Goal: Task Accomplishment & Management: Use online tool/utility

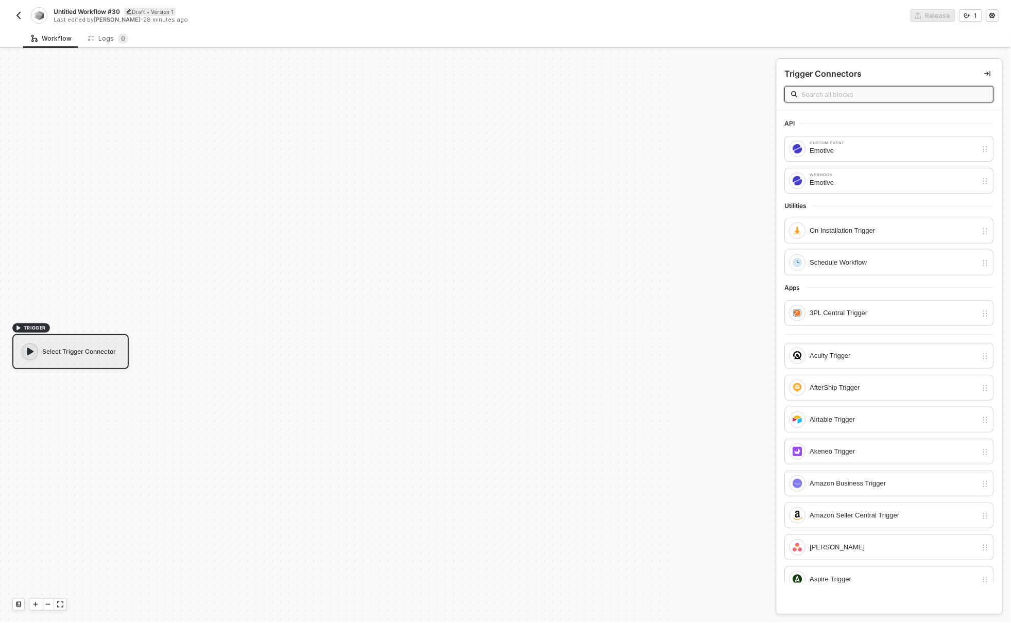
scroll to position [19, 0]
click at [849, 92] on input "text" at bounding box center [894, 94] width 185 height 11
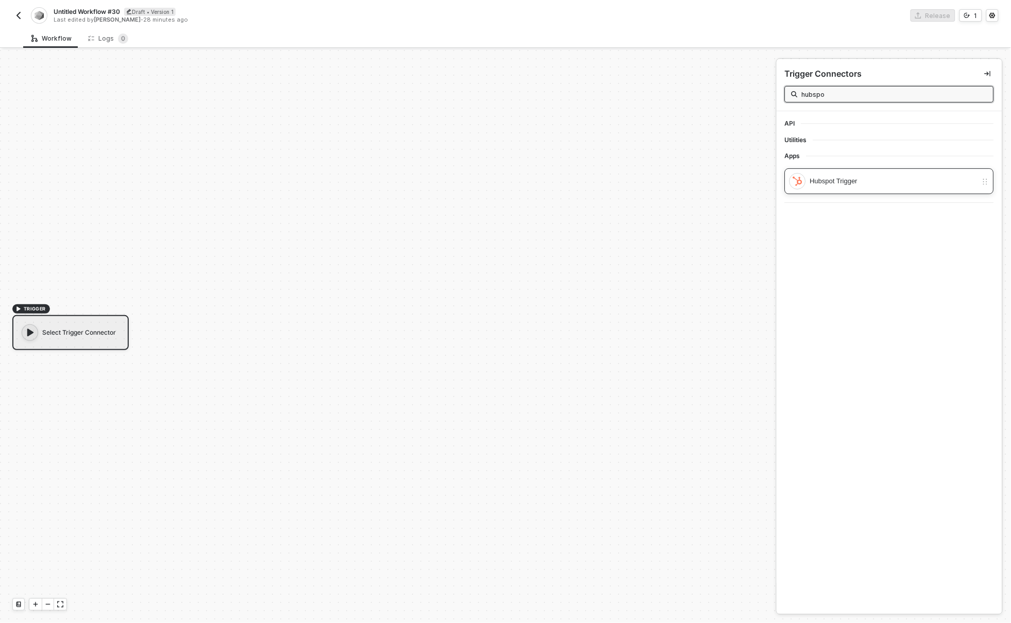
type input "hubspo"
click at [865, 186] on div "Hubspot Trigger" at bounding box center [893, 181] width 167 height 11
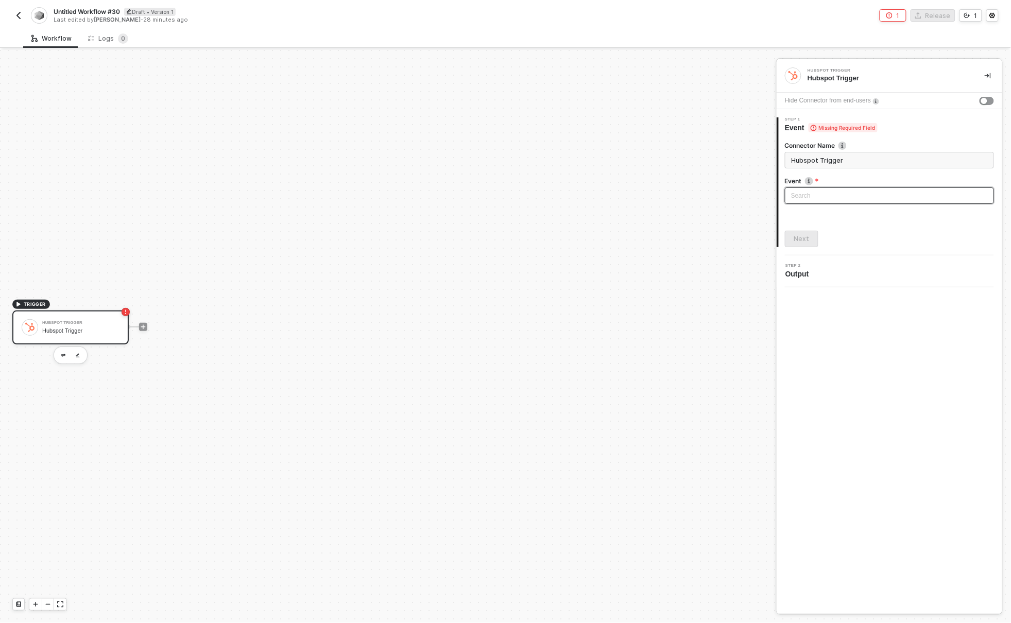
click at [863, 197] on input "search" at bounding box center [889, 195] width 197 height 15
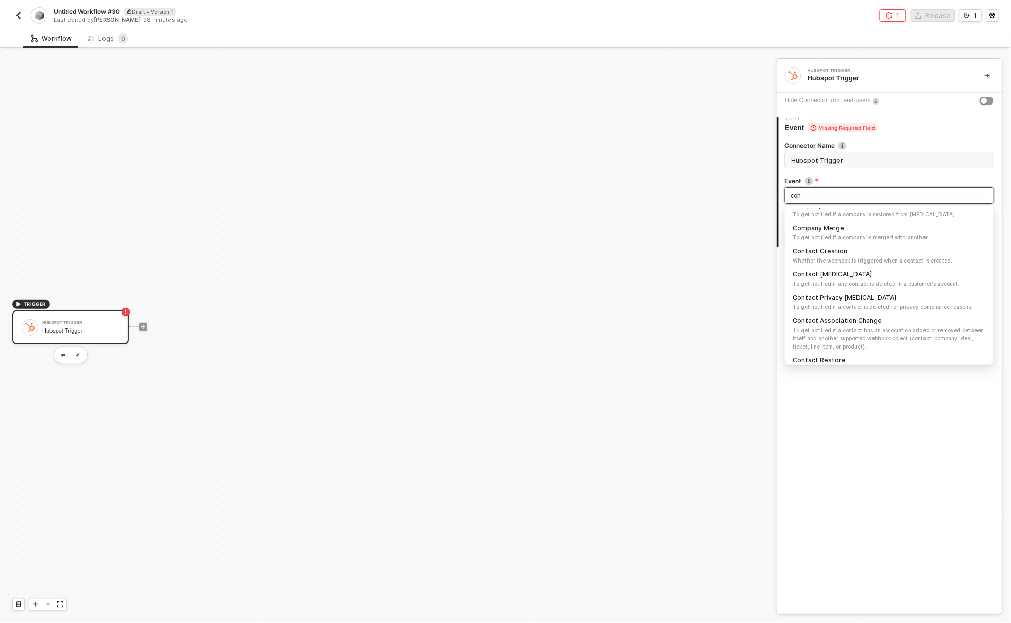
scroll to position [24, 0]
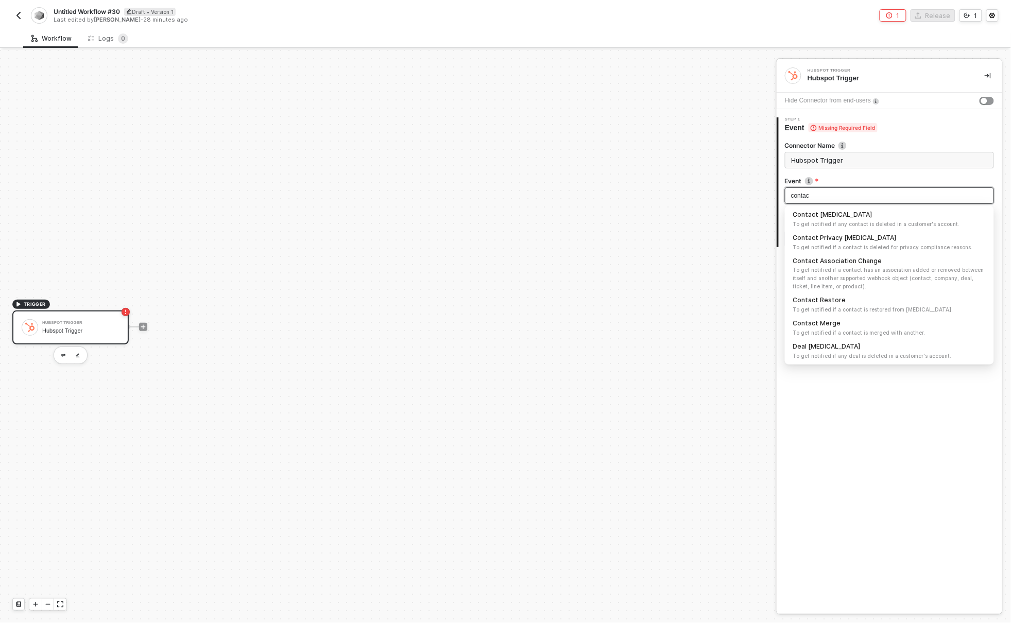
type input "contact"
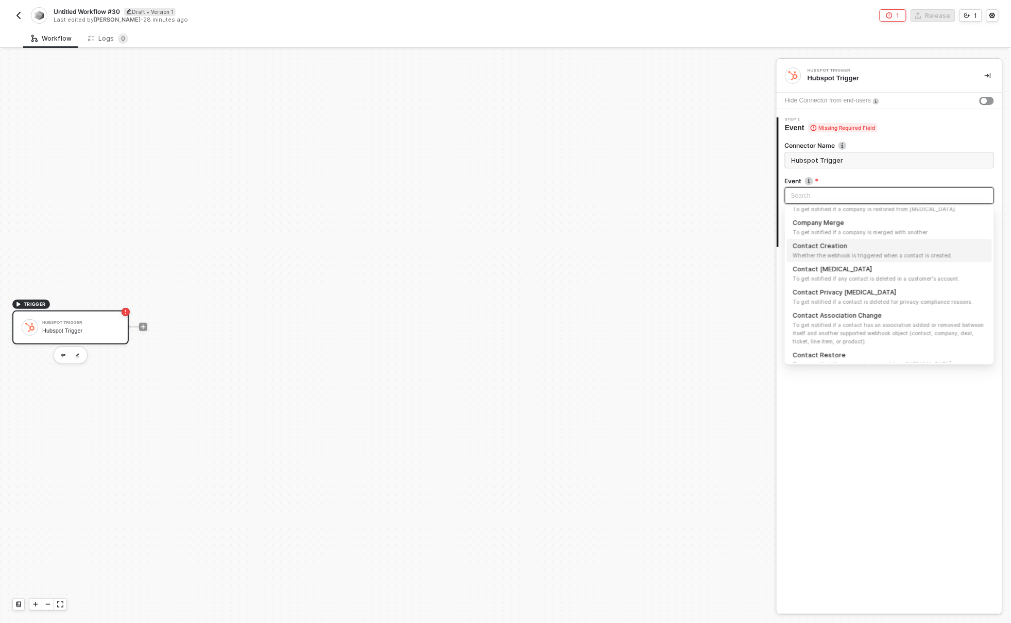
click at [855, 194] on input "search" at bounding box center [889, 195] width 197 height 15
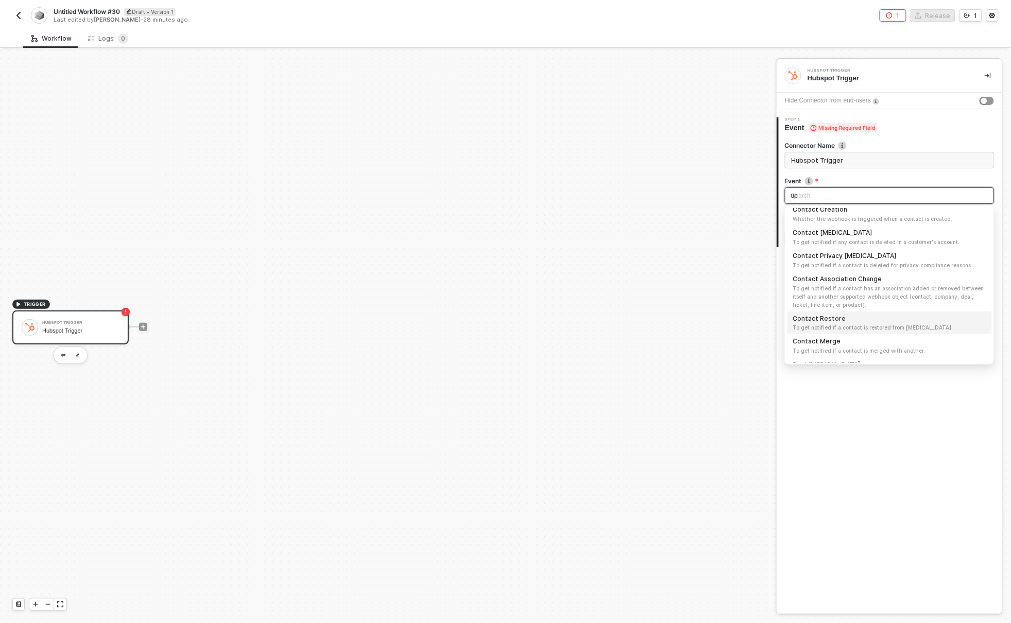
scroll to position [0, 0]
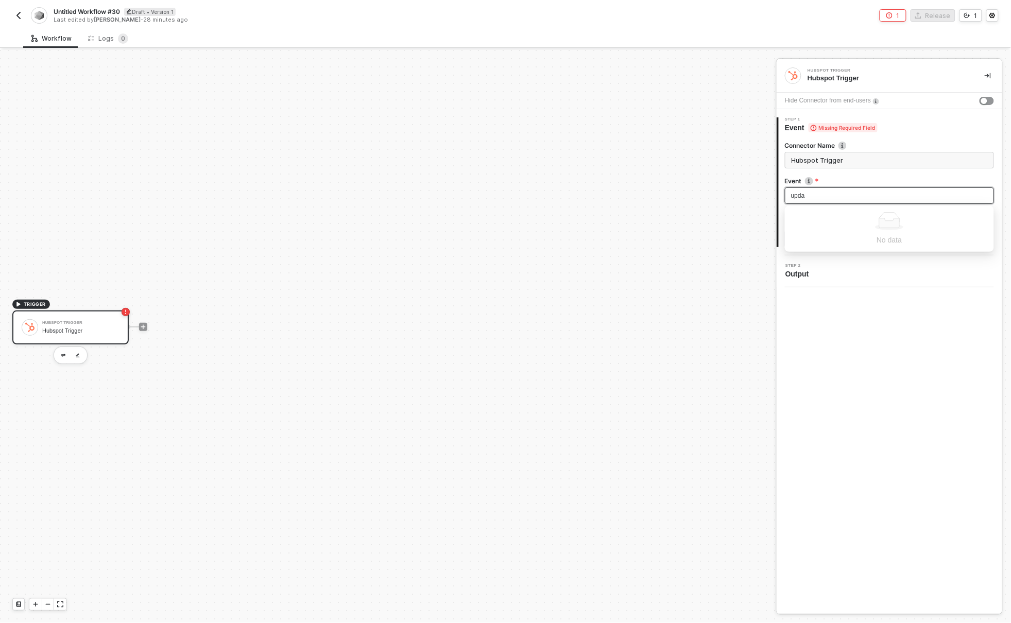
type input "updat"
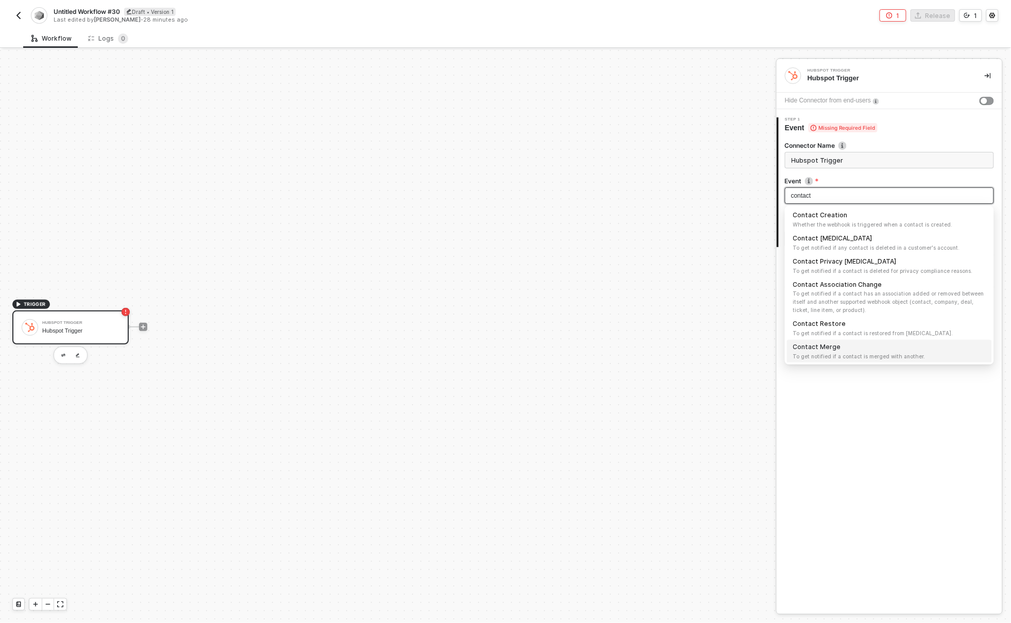
type input "contact"
click at [893, 385] on div "Hubspot Trigger Hubspot Trigger Hide Connector from end-users 1 Step 1 Event Mi…" at bounding box center [889, 336] width 226 height 555
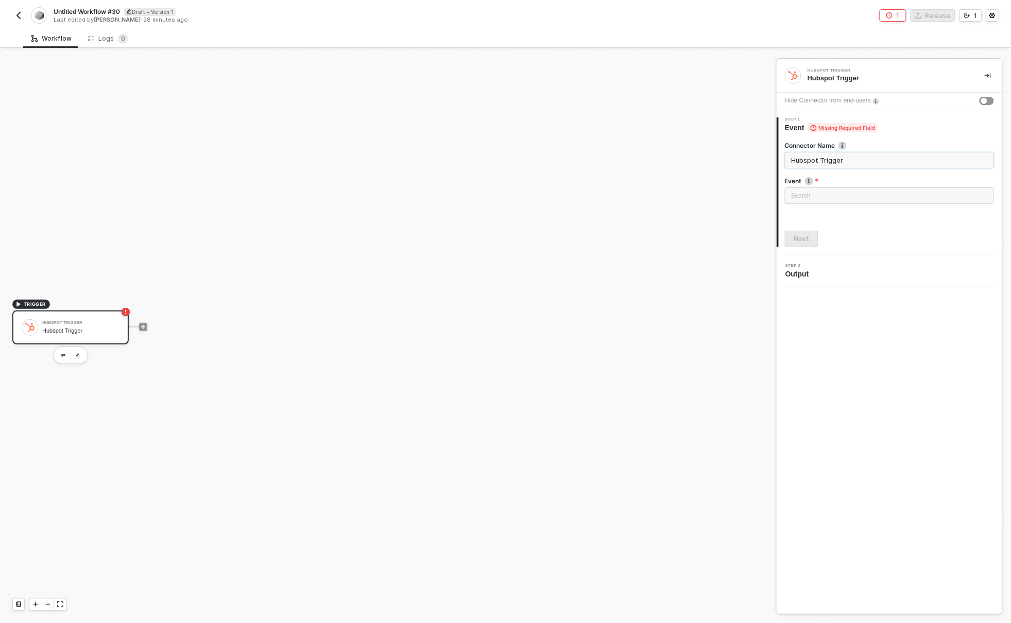
click at [880, 164] on input "Hubspot Trigger" at bounding box center [889, 160] width 209 height 16
click at [64, 354] on img "button" at bounding box center [63, 356] width 4 height 4
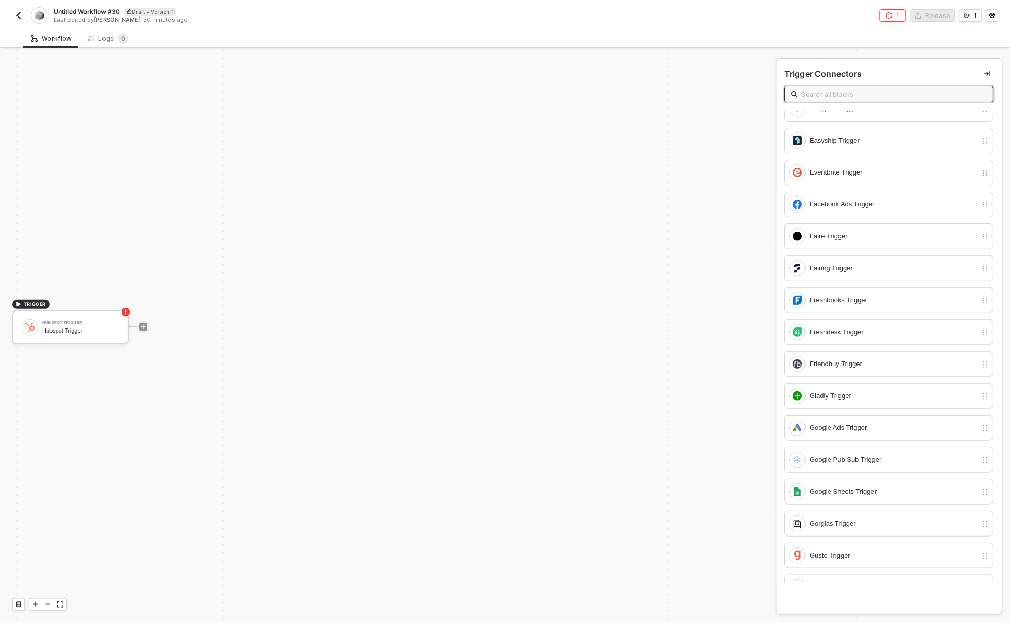
scroll to position [923, 0]
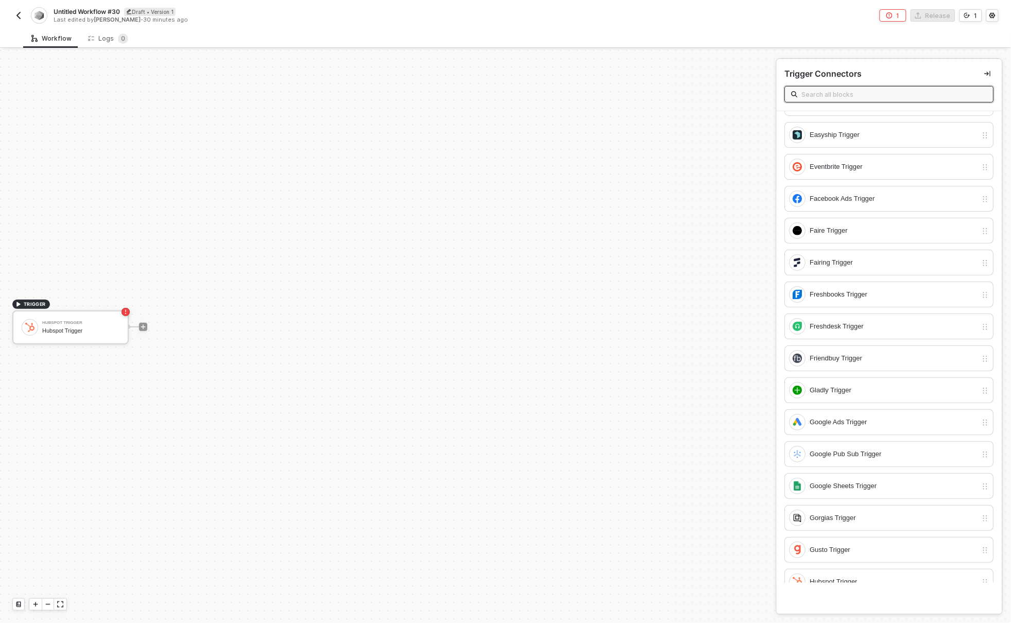
click at [872, 89] on input "text" at bounding box center [894, 94] width 185 height 11
type input "o"
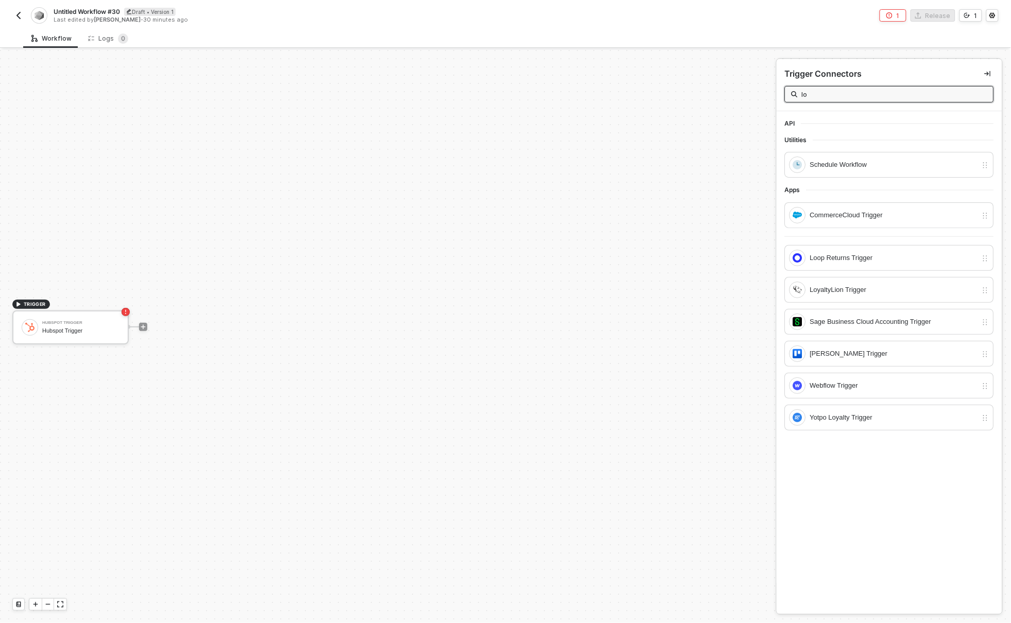
scroll to position [0, 0]
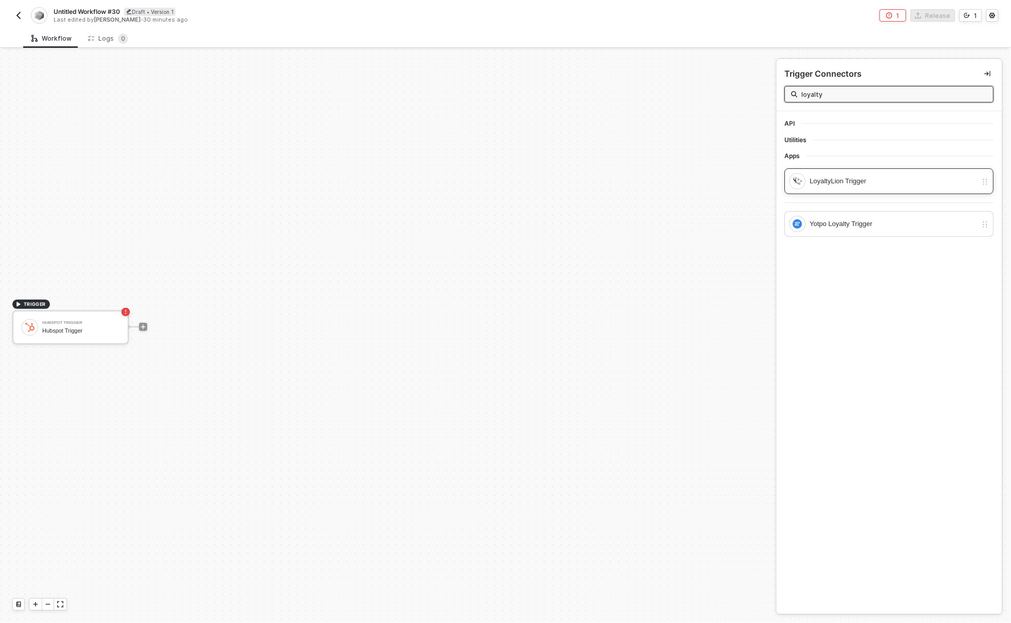
type input "loyalty"
click at [870, 179] on div "LoyaltyLion Trigger" at bounding box center [893, 181] width 167 height 11
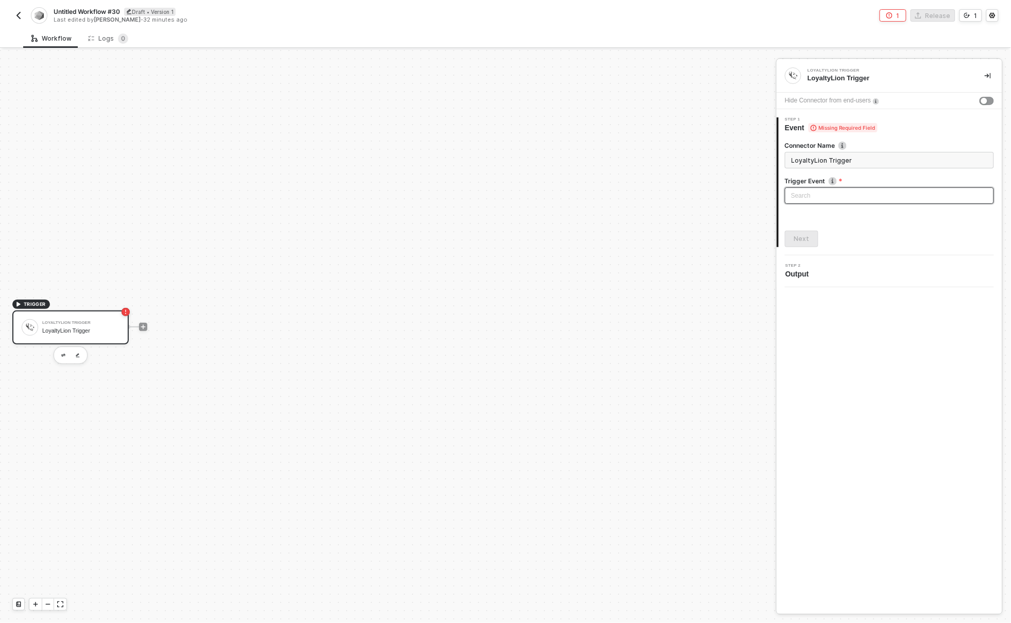
click at [861, 190] on input "search" at bounding box center [889, 195] width 197 height 15
click at [914, 158] on input "LoyaltyLion Trigger" at bounding box center [889, 160] width 209 height 16
click at [887, 196] on input "search" at bounding box center [889, 195] width 197 height 15
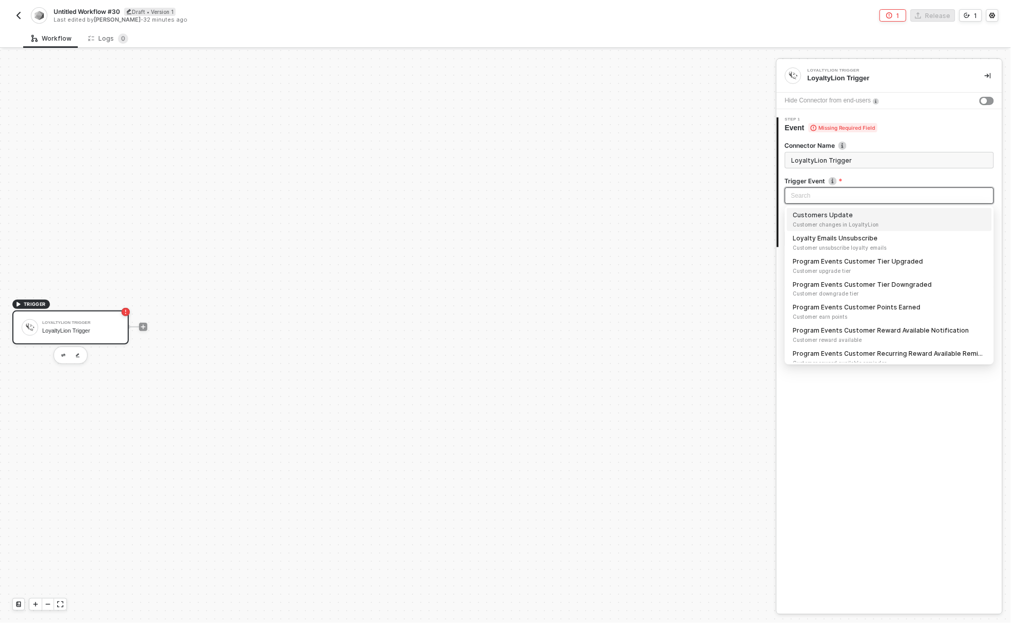
click at [904, 221] on span "Customer changes in LoyaltyLion" at bounding box center [889, 224] width 193 height 8
type input "Trigger workflow when customers update"
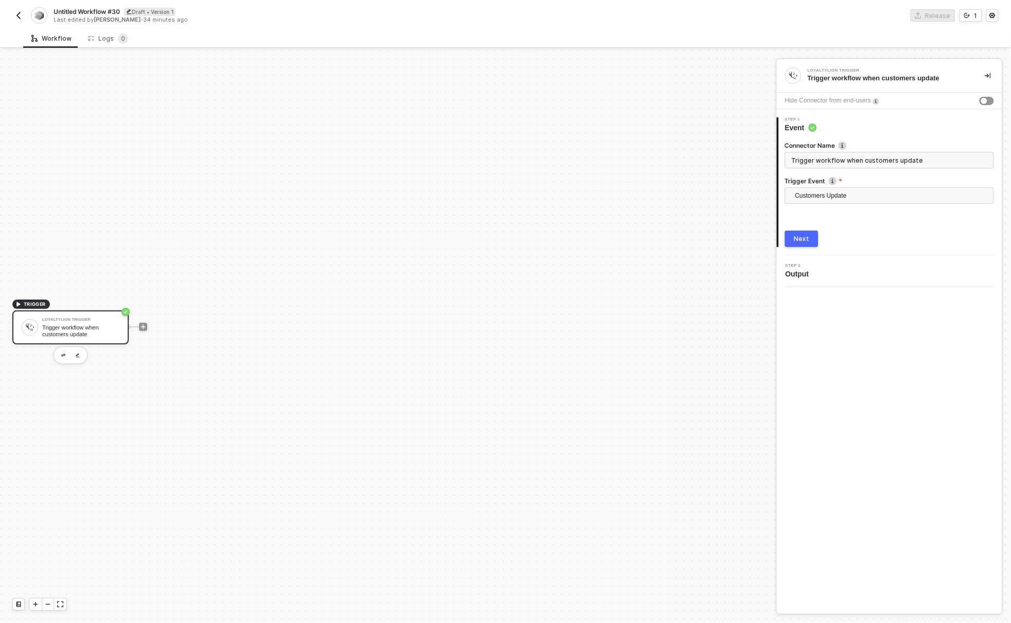
click at [804, 240] on div "Next" at bounding box center [801, 239] width 15 height 8
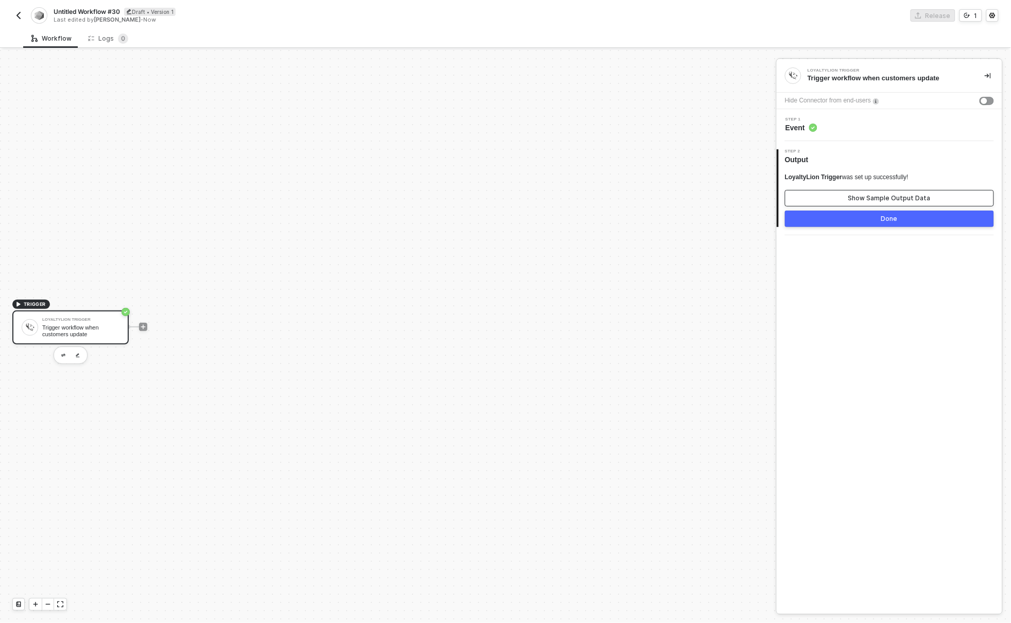
click at [900, 201] on div "Show Sample Output Data" at bounding box center [889, 198] width 82 height 8
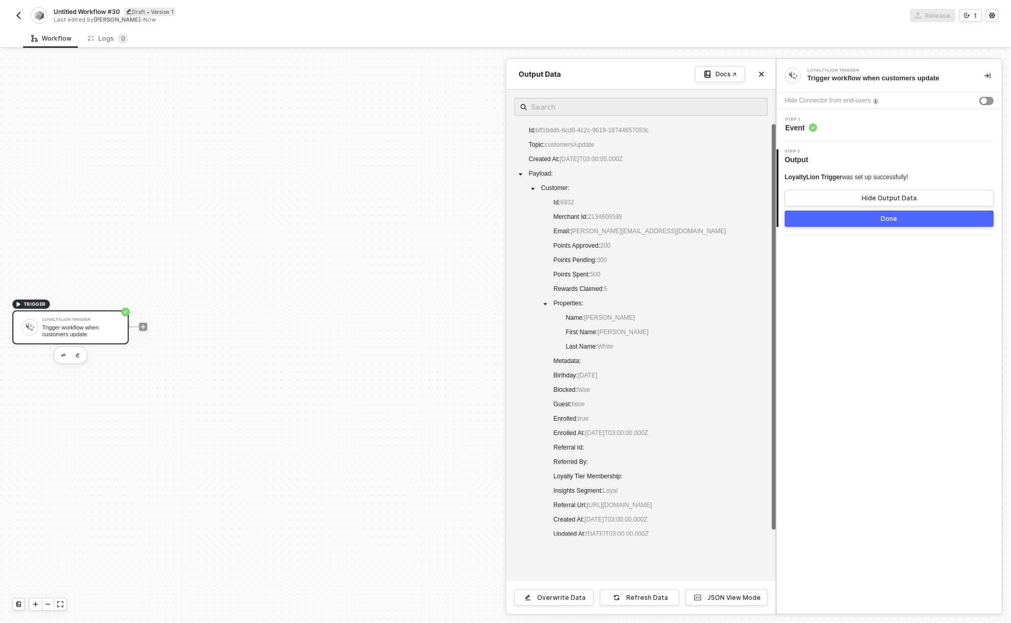
click at [892, 220] on div "Done" at bounding box center [889, 219] width 16 height 8
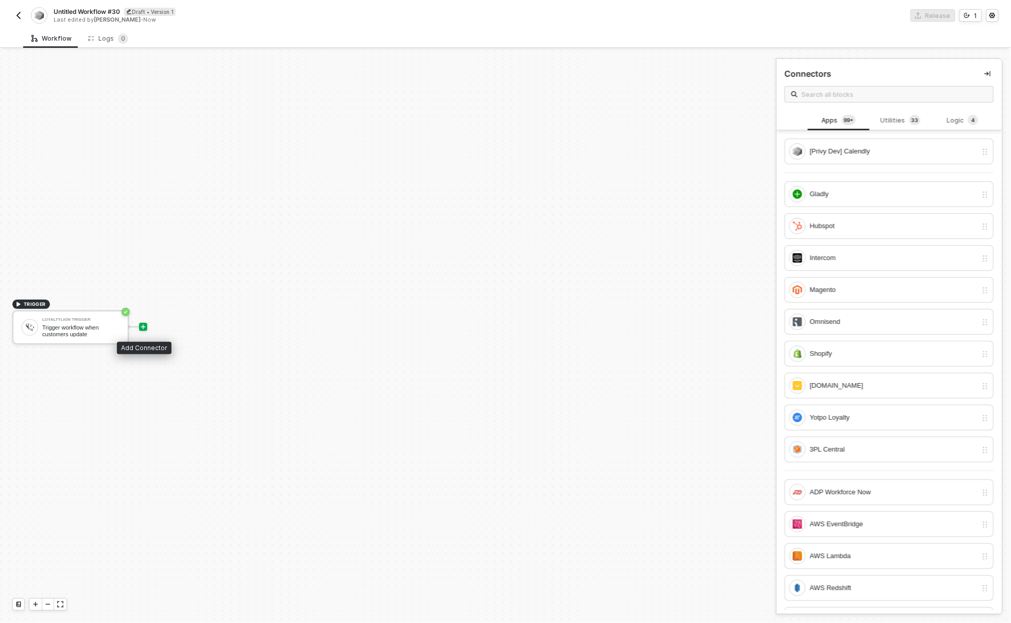
click at [144, 325] on icon "icon-play" at bounding box center [143, 327] width 6 height 6
click at [898, 118] on div "Utilities 3 3" at bounding box center [900, 120] width 45 height 11
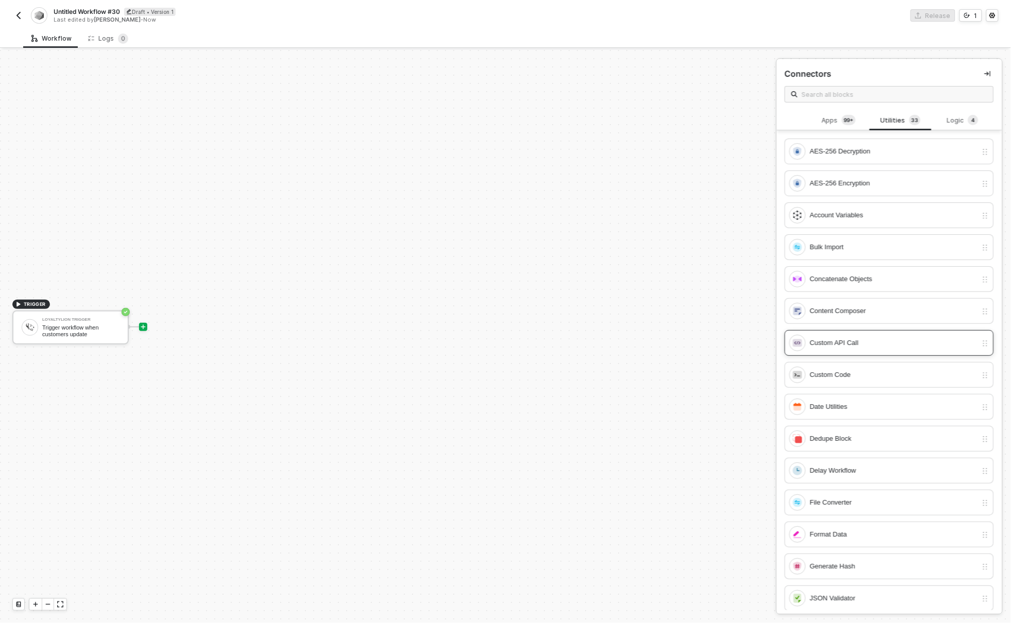
click at [864, 344] on div "Custom API Call" at bounding box center [893, 342] width 167 height 11
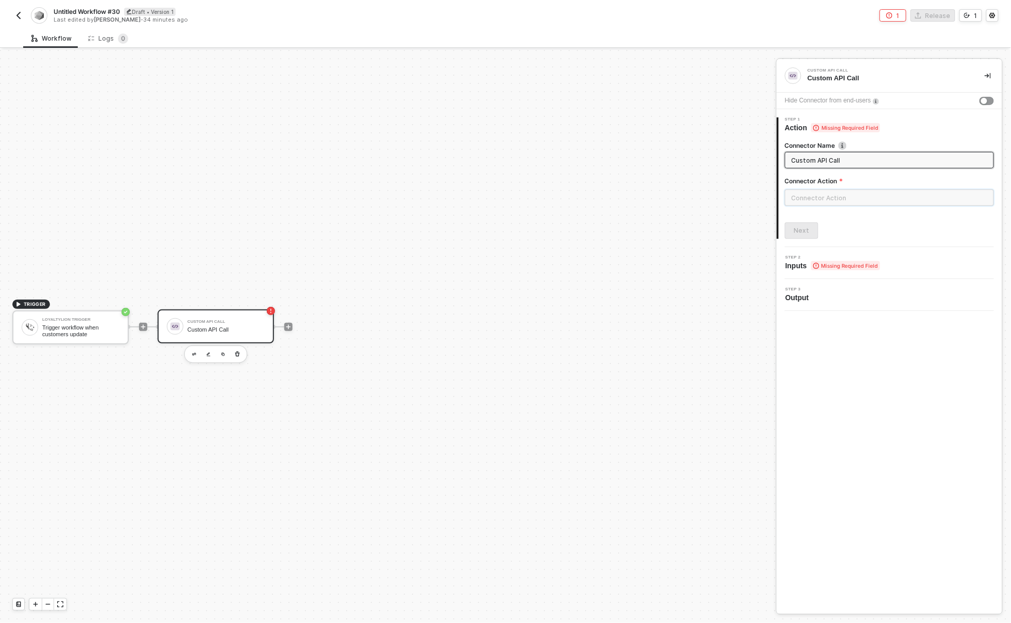
click at [834, 200] on input "text" at bounding box center [889, 197] width 209 height 16
click at [670, 124] on div "Custom Actions" at bounding box center [692, 124] width 150 height 9
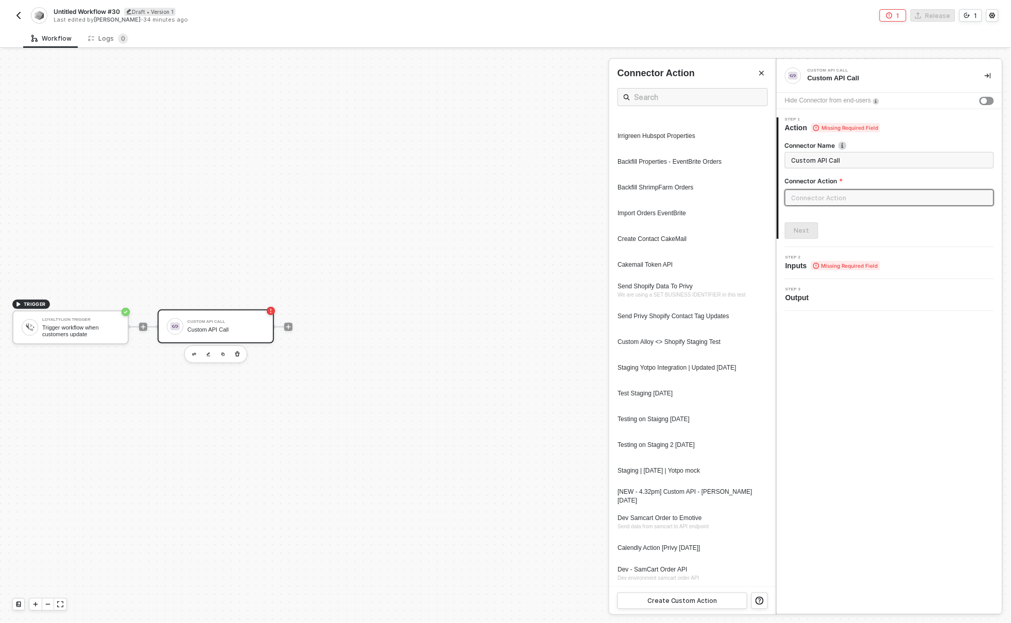
scroll to position [964, 0]
click at [734, 549] on icon "icon-edit" at bounding box center [734, 549] width 6 height 6
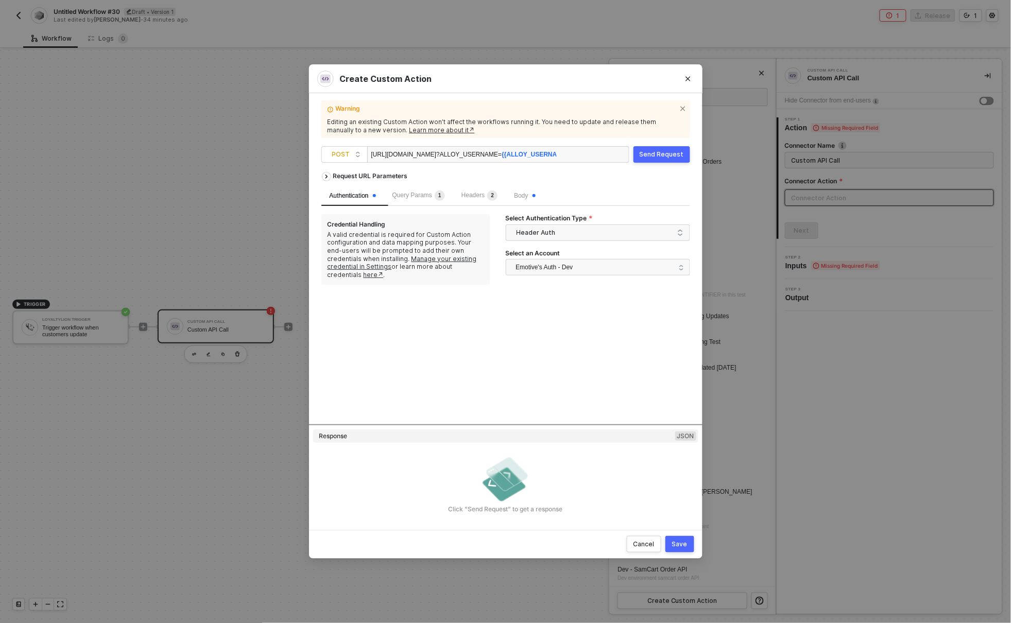
click at [549, 301] on div "Request URL Parameters Authentication Query Params 1 Headers 2 Body Credential …" at bounding box center [505, 295] width 369 height 257
click at [545, 153] on div "[URL][DOMAIN_NAME] ?ALLOY_USERNAME= {{ALLOY_USERNAME}}" at bounding box center [463, 155] width 185 height 16
click at [424, 195] on span "Query Params 1" at bounding box center [418, 195] width 53 height 7
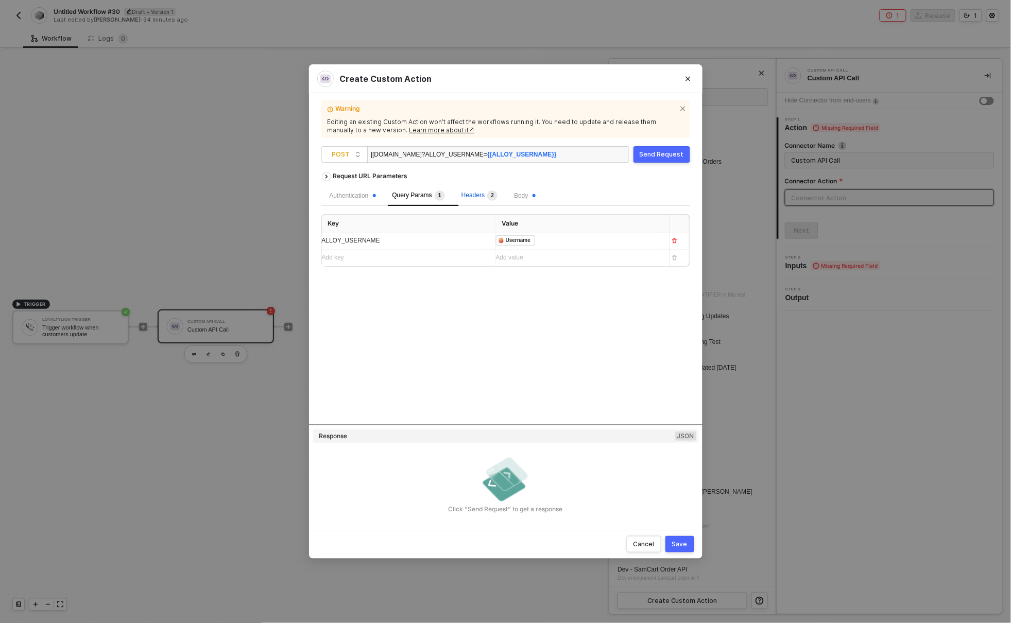
click at [480, 197] on span "Headers 2" at bounding box center [479, 195] width 36 height 7
click at [677, 242] on icon "button" at bounding box center [674, 241] width 6 height 6
click at [517, 194] on span "Body" at bounding box center [511, 195] width 21 height 7
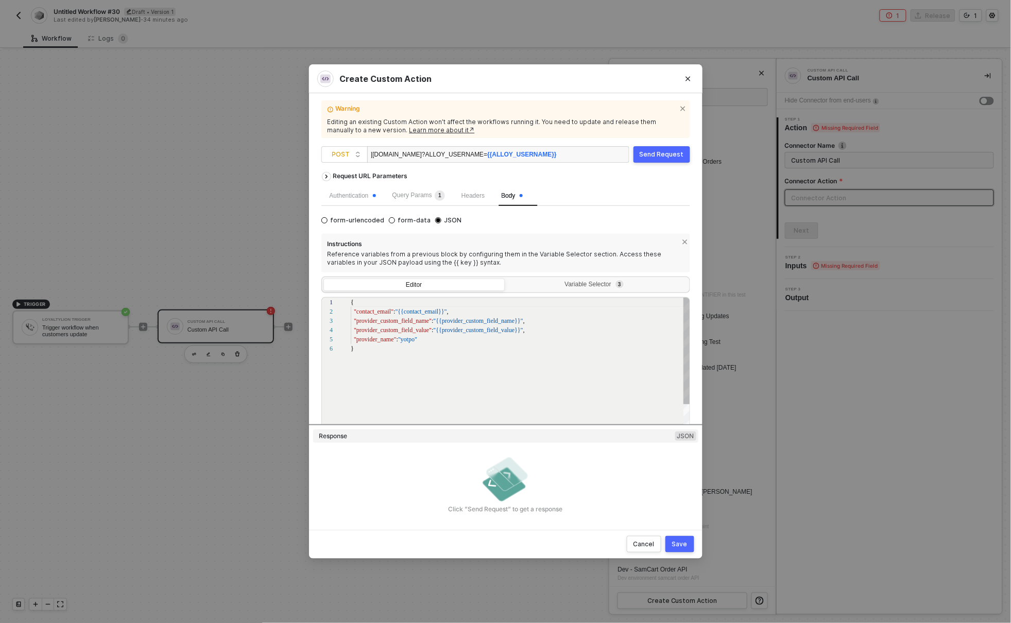
scroll to position [46, 0]
click at [396, 321] on span ""provider_custom_field_name"" at bounding box center [393, 320] width 78 height 7
click at [565, 286] on div "Variable Selector 3" at bounding box center [596, 285] width 168 height 8
click at [507, 279] on input "Variable Selector 3" at bounding box center [507, 279] width 0 height 0
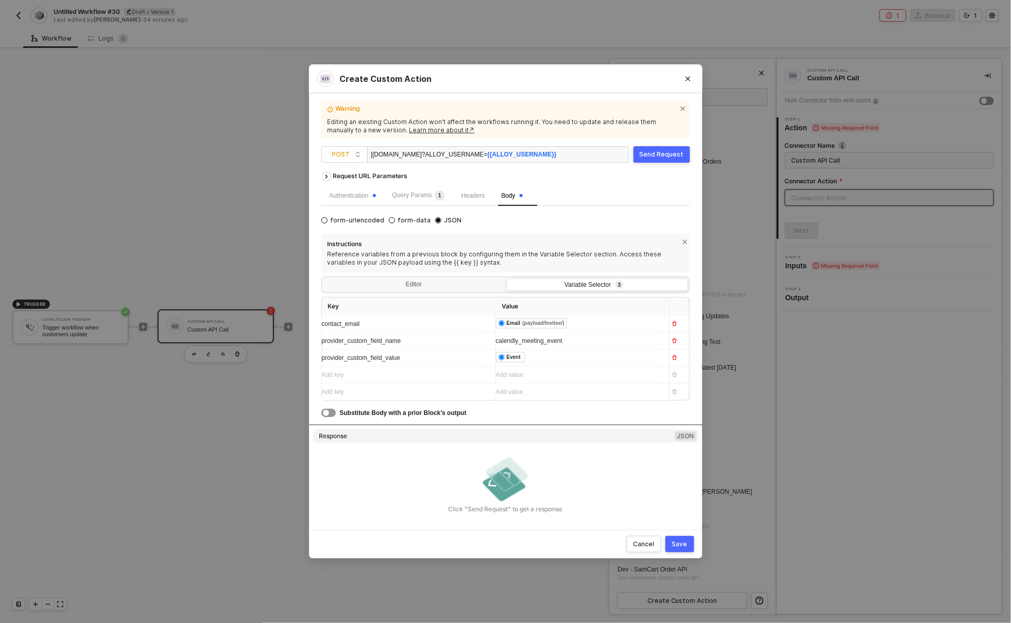
click at [601, 323] on div "﻿ ﻿ Email (payload/Invitee/) ﻿" at bounding box center [578, 323] width 165 height 11
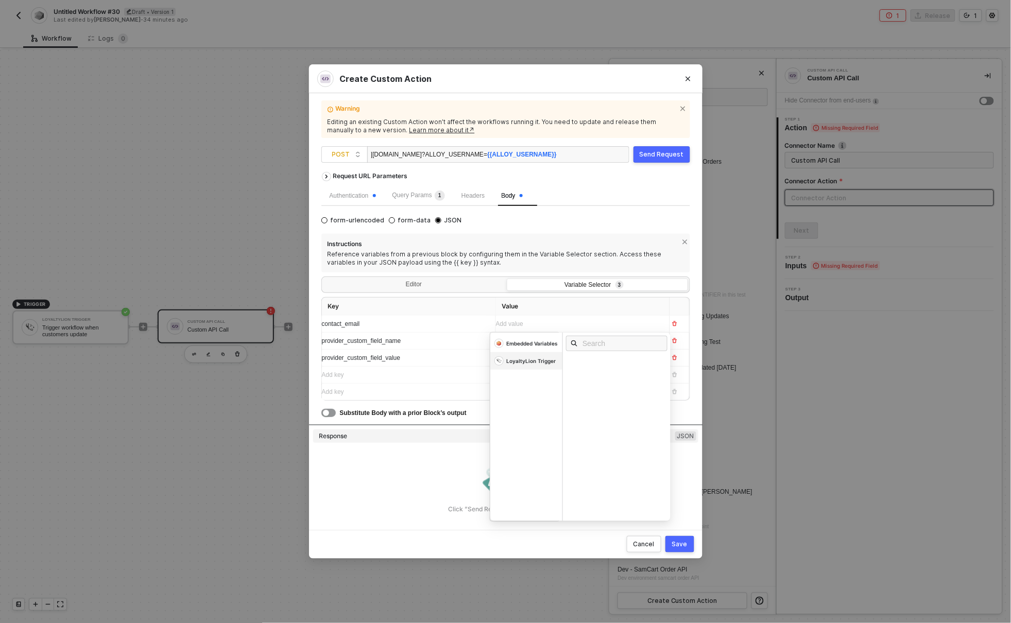
click at [549, 357] on div "LoyaltyLion Trigger" at bounding box center [526, 361] width 72 height 18
click at [617, 344] on input "text" at bounding box center [619, 343] width 75 height 11
type input "email"
click at [607, 369] on div "Email payload/null/" at bounding box center [619, 365] width 108 height 17
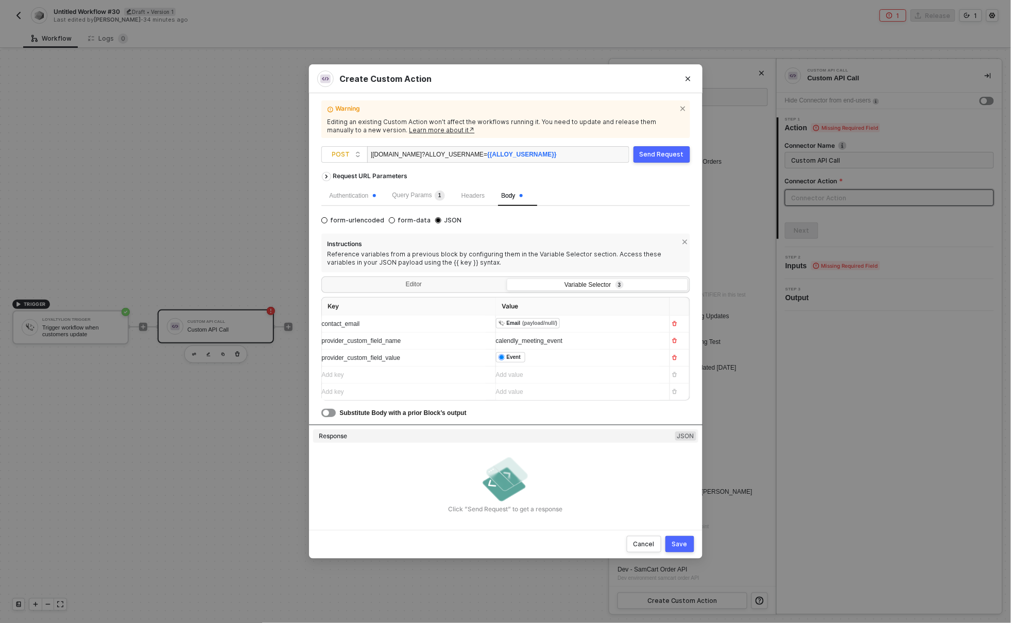
click at [574, 303] on th "Value" at bounding box center [583, 307] width 174 height 18
click at [635, 338] on div "calendly_meeting_event" at bounding box center [578, 341] width 165 height 10
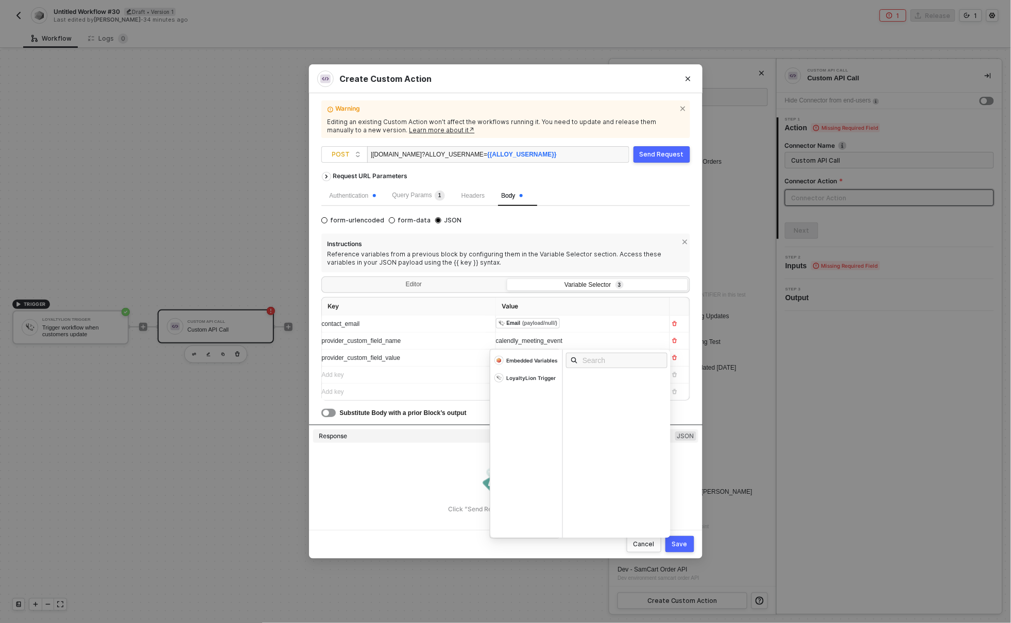
click at [542, 338] on span "calendly_meeting_event" at bounding box center [529, 340] width 66 height 7
click at [522, 341] on span "calendly_meeting_event" at bounding box center [529, 340] width 66 height 7
click at [608, 342] on div "loyalty_lion_meeting_event" at bounding box center [573, 341] width 155 height 10
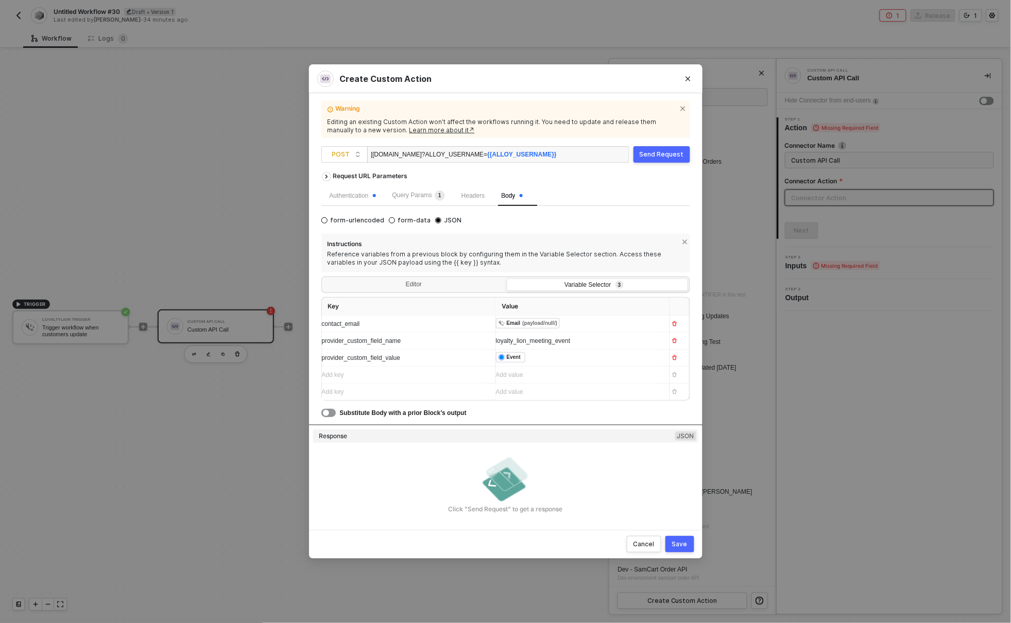
click at [531, 341] on span "loyalty_lion_meeting_event" at bounding box center [533, 340] width 75 height 7
click at [590, 342] on div "loyalty_lion_contact_update" at bounding box center [578, 341] width 165 height 10
click at [557, 359] on div "﻿ ﻿ Event ﻿" at bounding box center [573, 357] width 155 height 11
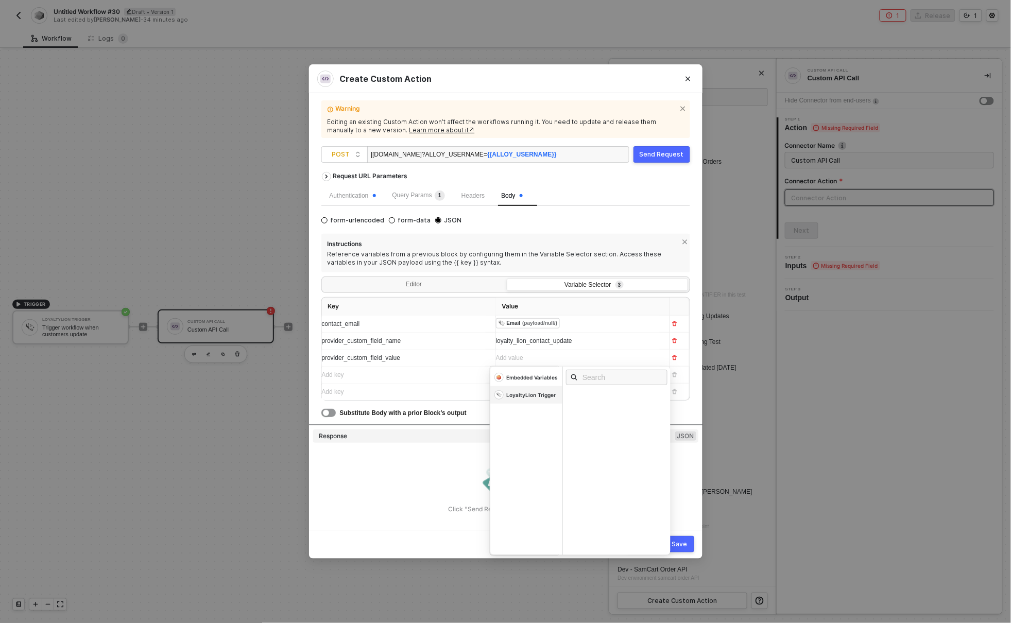
click at [537, 397] on div "LoyaltyLion Trigger" at bounding box center [531, 394] width 49 height 7
click at [630, 378] on input "text" at bounding box center [619, 377] width 75 height 11
type input "ord"
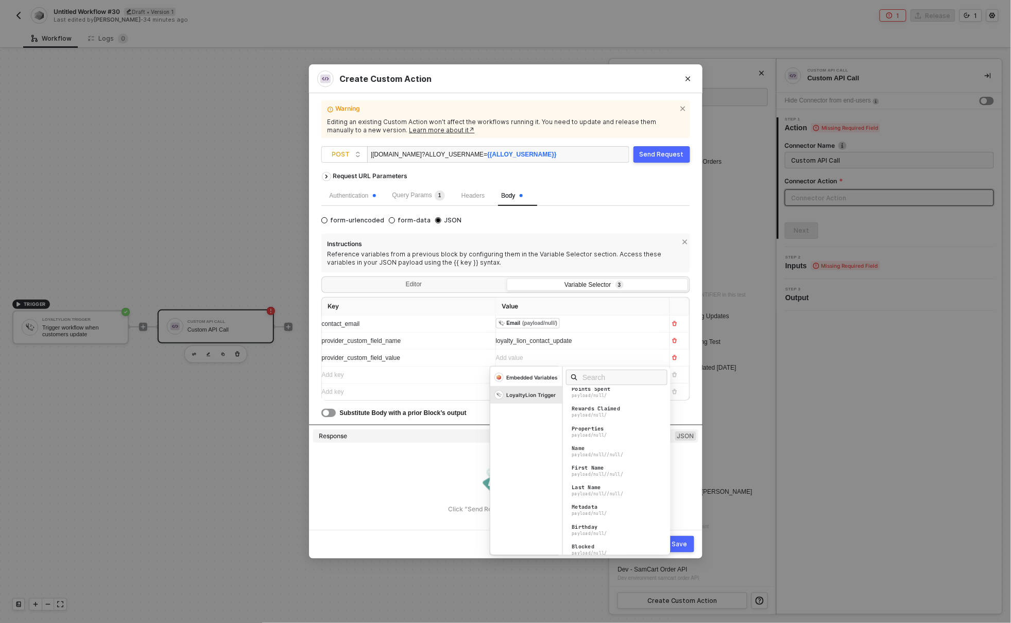
scroll to position [182, 0]
click at [598, 378] on input "text" at bounding box center [619, 377] width 75 height 11
type input "points"
click at [611, 396] on div "Points Approved" at bounding box center [596, 396] width 48 height 7
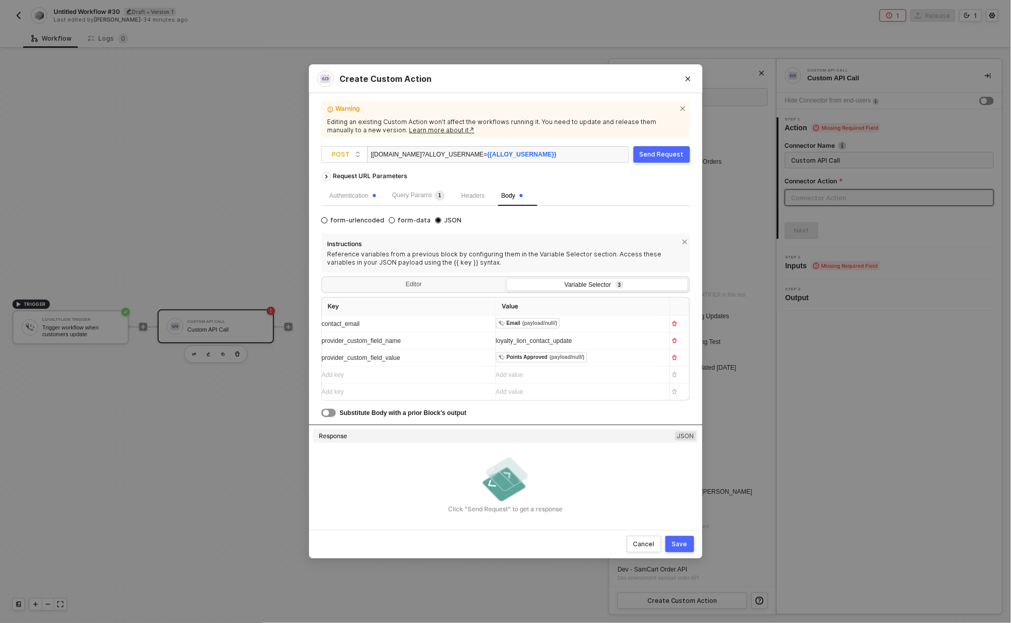
click at [621, 418] on div "Substitute Body with a prior Block’s output" at bounding box center [505, 412] width 369 height 11
drag, startPoint x: 680, startPoint y: 543, endPoint x: 595, endPoint y: 406, distance: 161.3
click at [595, 406] on div "Create Custom Action Warning Editing an existing Custom Action won’t affect the…" at bounding box center [505, 311] width 393 height 494
click at [583, 183] on div "Request URL Parameters" at bounding box center [505, 176] width 369 height 19
drag, startPoint x: 684, startPoint y: 540, endPoint x: 625, endPoint y: 456, distance: 102.3
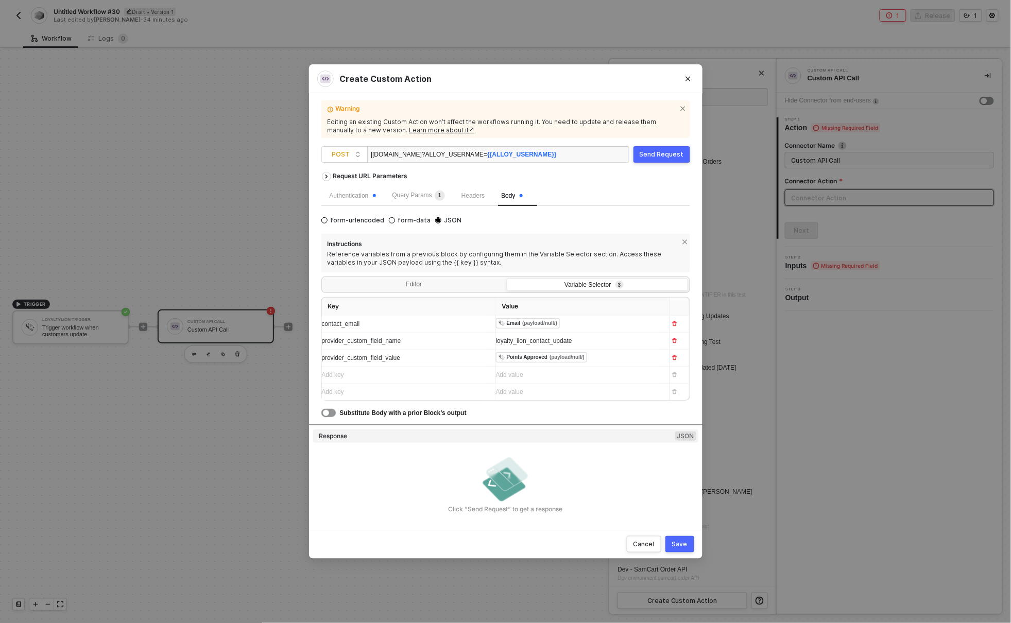
click at [625, 456] on div "Create Custom Action Warning Editing an existing Custom Action won’t affect the…" at bounding box center [505, 311] width 393 height 494
click at [680, 539] on button "Save" at bounding box center [679, 544] width 29 height 16
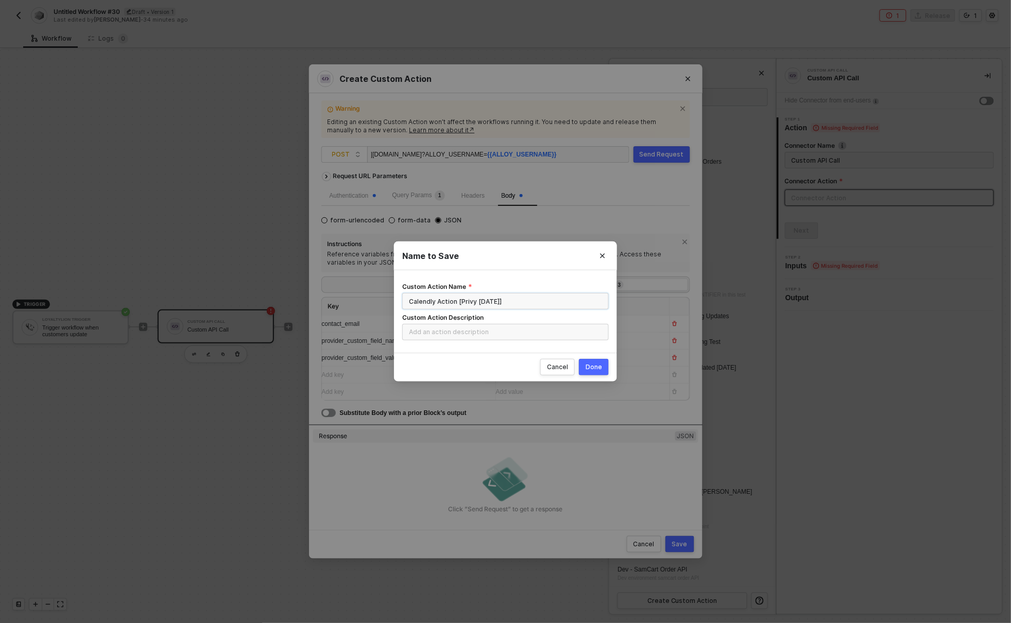
click at [420, 302] on input "Calendly Action [Privy [DATE]]" at bounding box center [505, 301] width 206 height 16
type input "Loyalty Lion Action [Privy [DATE]]"
click at [602, 369] on button "Done" at bounding box center [594, 367] width 30 height 16
radio input "true"
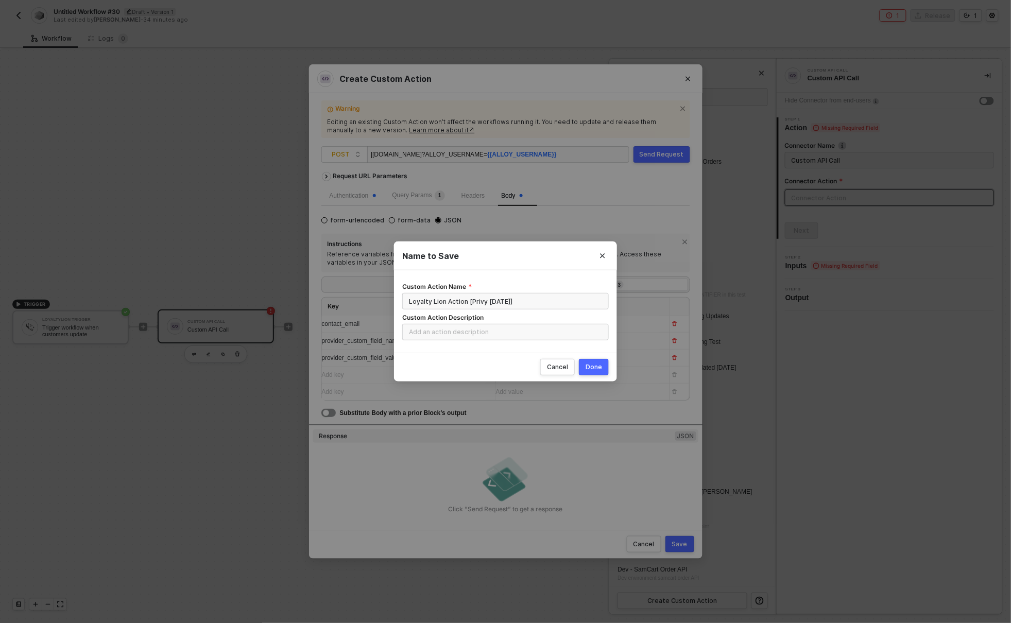
radio input "false"
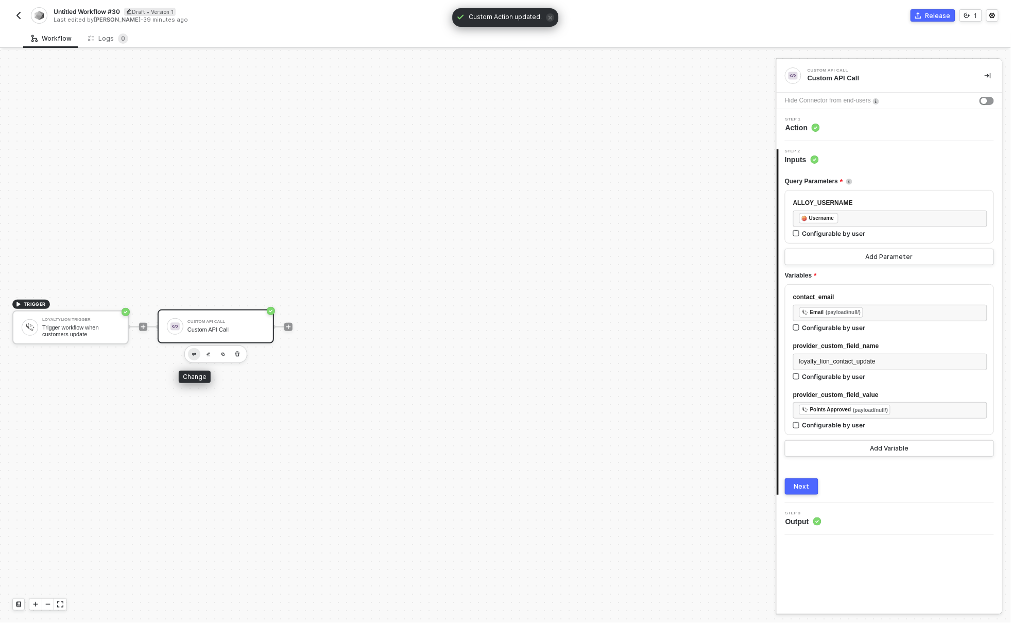
click at [194, 353] on img "button" at bounding box center [194, 355] width 4 height 4
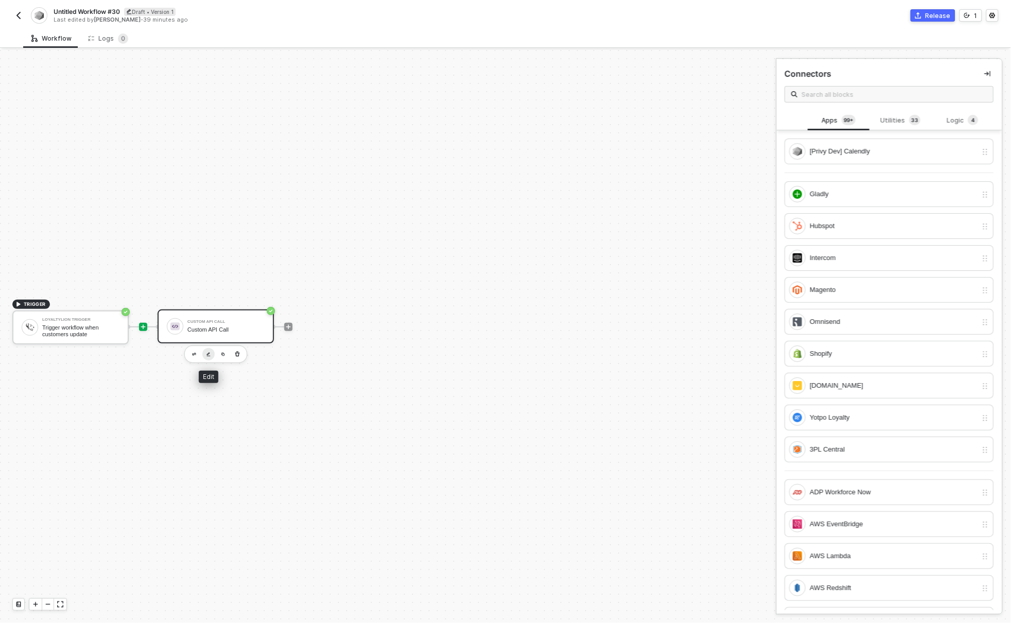
click at [209, 352] on img "button" at bounding box center [208, 354] width 4 height 5
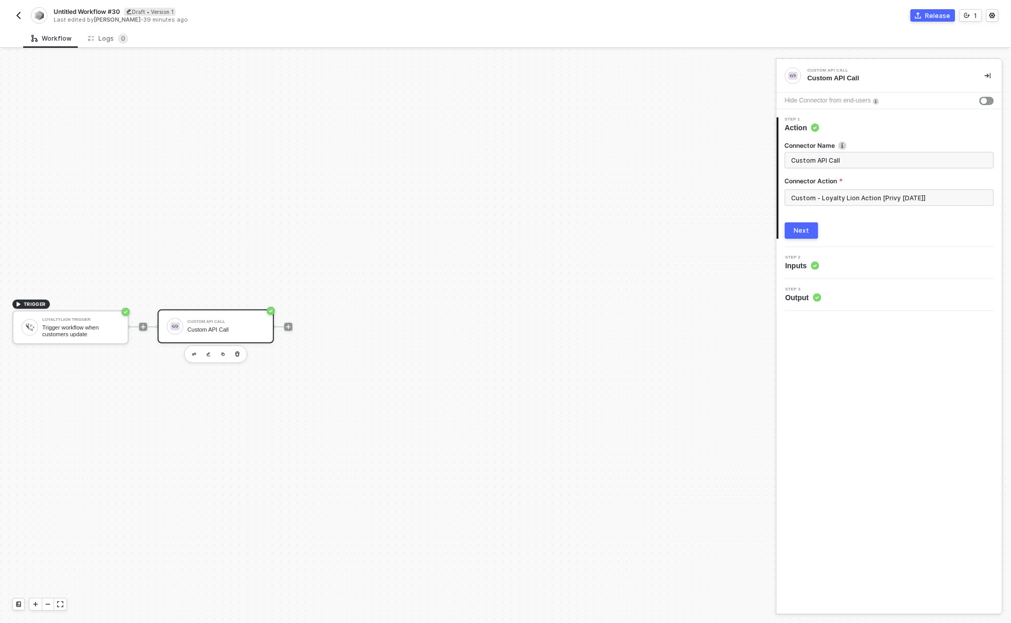
click at [866, 444] on div "Custom API Call Custom API Call Hide Connector from end-users 1 Step 1 Action C…" at bounding box center [889, 336] width 226 height 555
click at [94, 12] on span "Untitled Workflow #30" at bounding box center [87, 11] width 66 height 9
click at [94, 12] on input "Untitled Workflow #30" at bounding box center [141, 12] width 175 height 12
type input "Loyalty Lion"
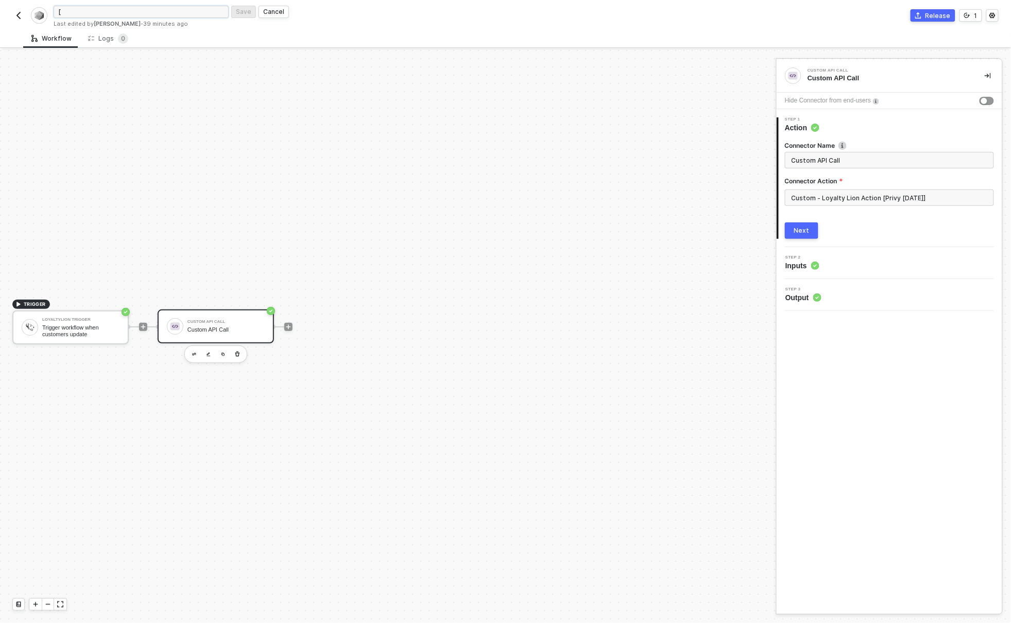
paste input "Loyalty Lion"
type input "[Loyalty Lion] Customer Update"
click at [240, 9] on div "Save" at bounding box center [243, 11] width 15 height 9
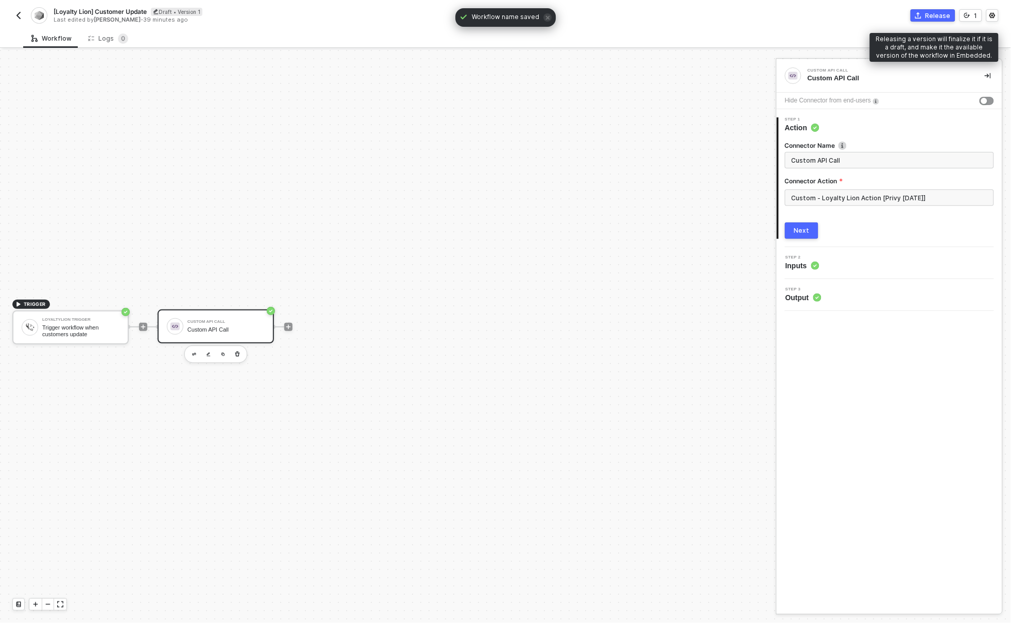
click at [940, 9] on button "Release" at bounding box center [932, 15] width 45 height 12
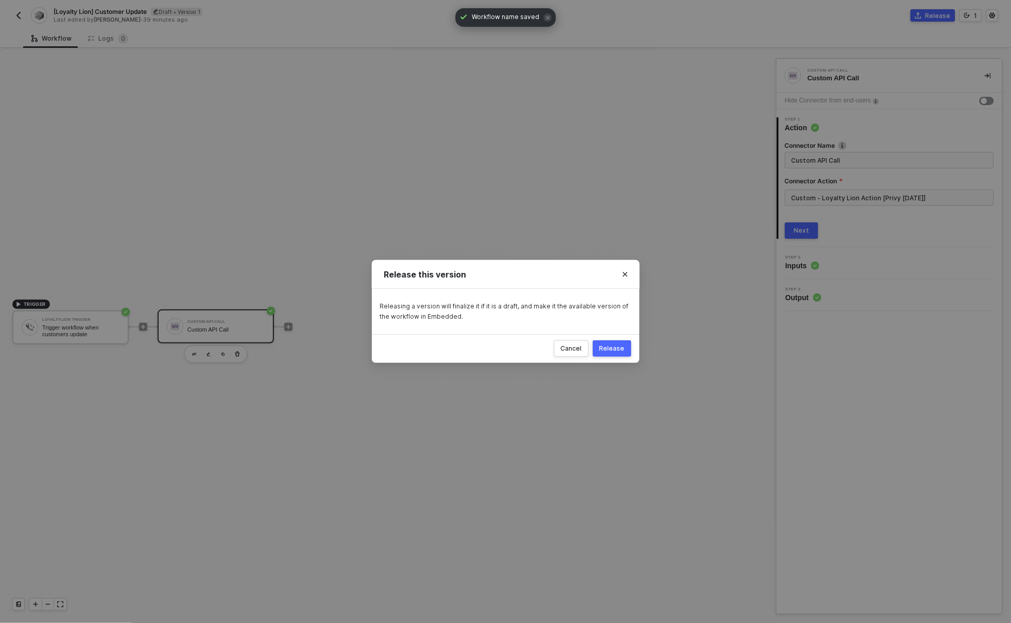
click at [619, 340] on button "Release" at bounding box center [612, 348] width 39 height 16
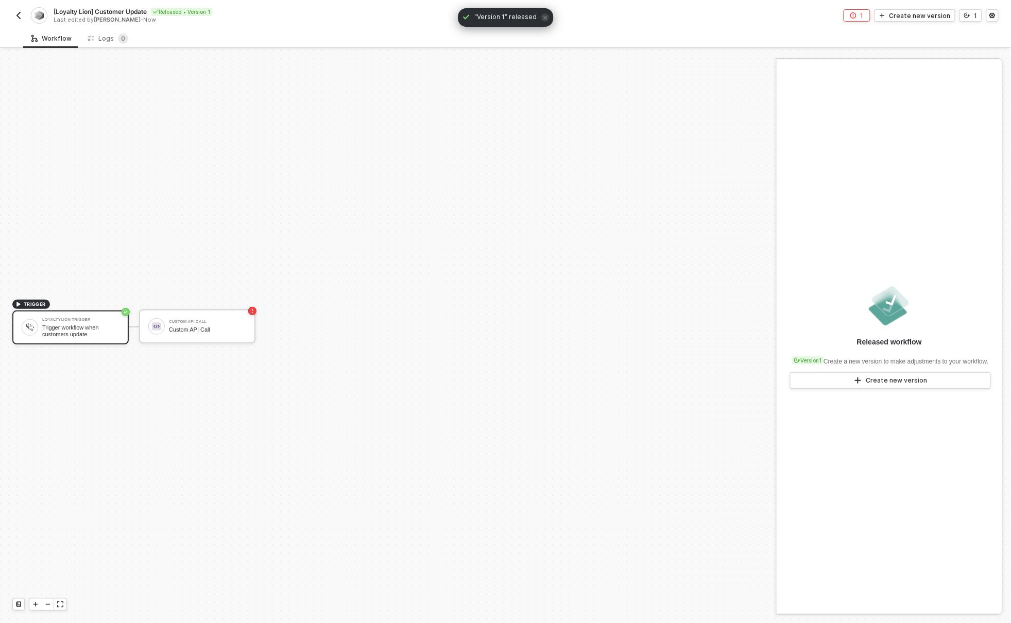
click at [11, 18] on div "[Loyalty Lion] Customer Update Released • Version 1 Last edited by [PERSON_NAME…" at bounding box center [505, 14] width 1011 height 29
click at [15, 15] on img "button" at bounding box center [18, 15] width 8 height 8
